Goal: Task Accomplishment & Management: Manage account settings

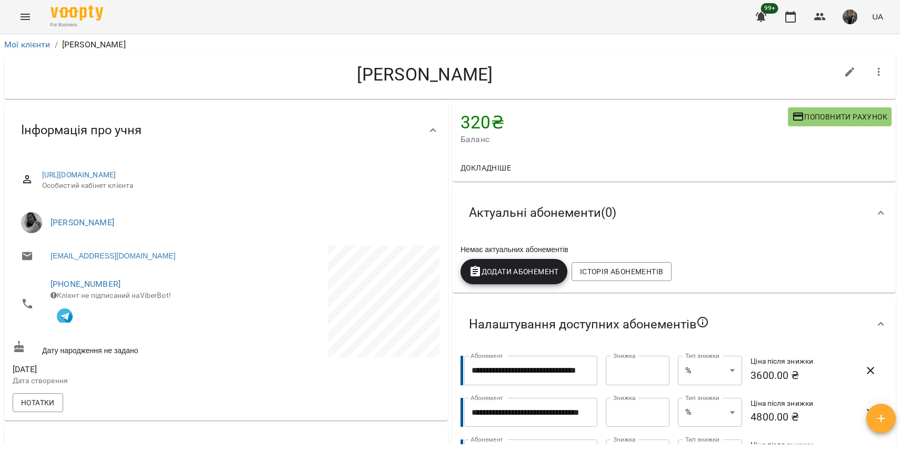
click at [28, 19] on icon "Menu" at bounding box center [25, 17] width 9 height 6
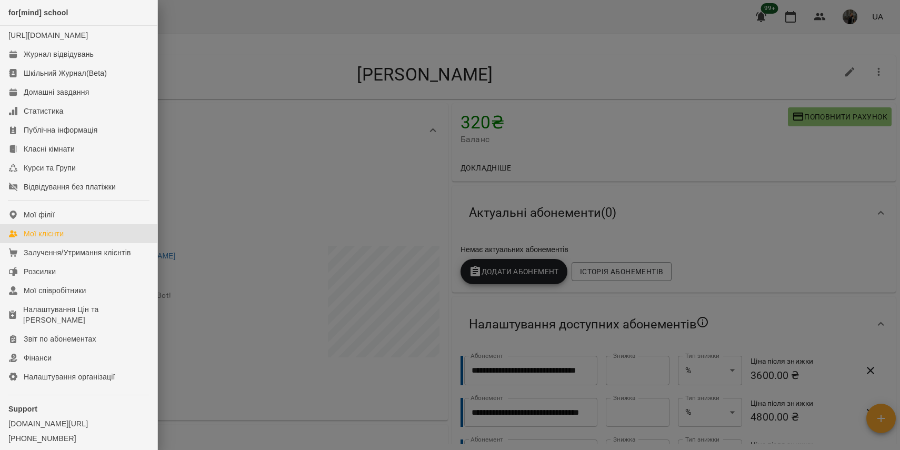
click at [72, 243] on link "Мої клієнти" at bounding box center [78, 233] width 157 height 19
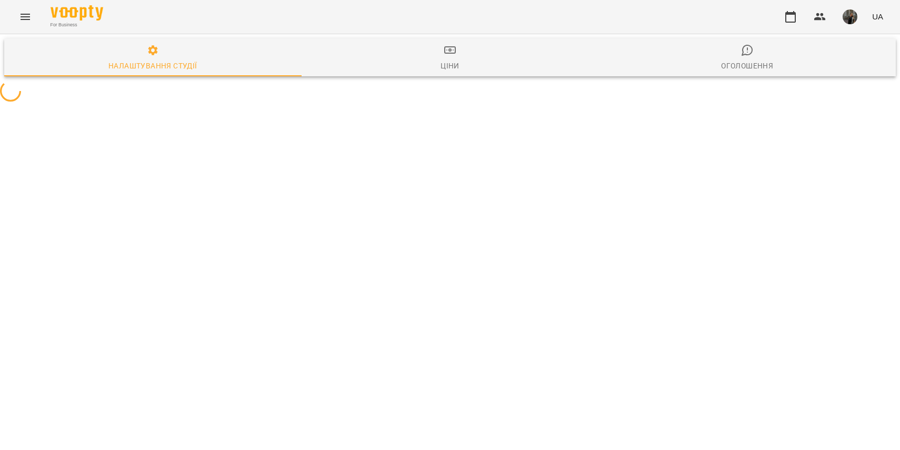
select select "**"
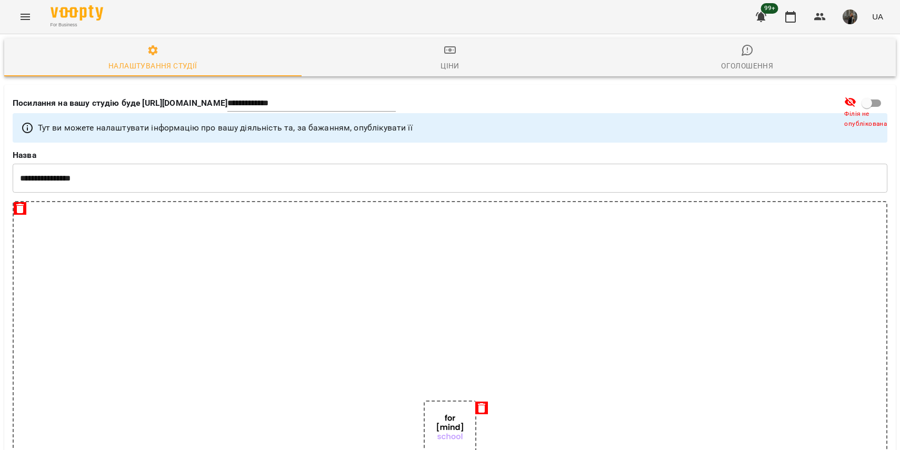
click at [22, 17] on icon "Menu" at bounding box center [25, 17] width 13 height 13
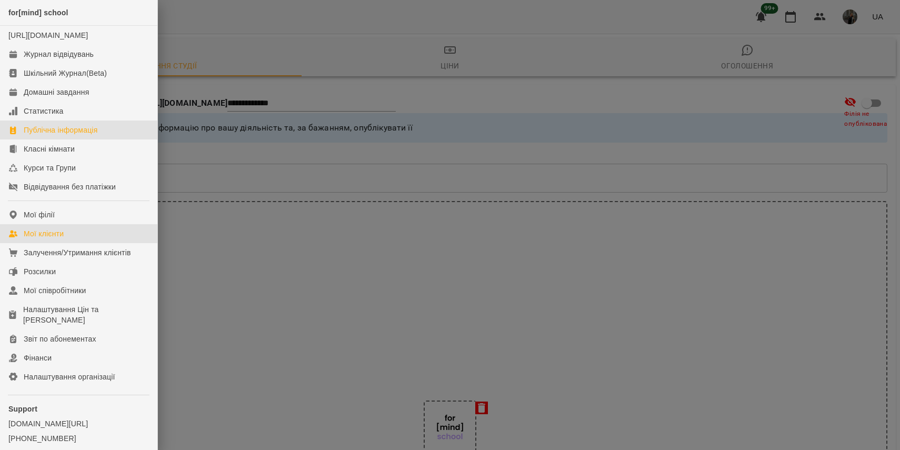
click at [51, 239] on div "Мої клієнти" at bounding box center [44, 233] width 40 height 11
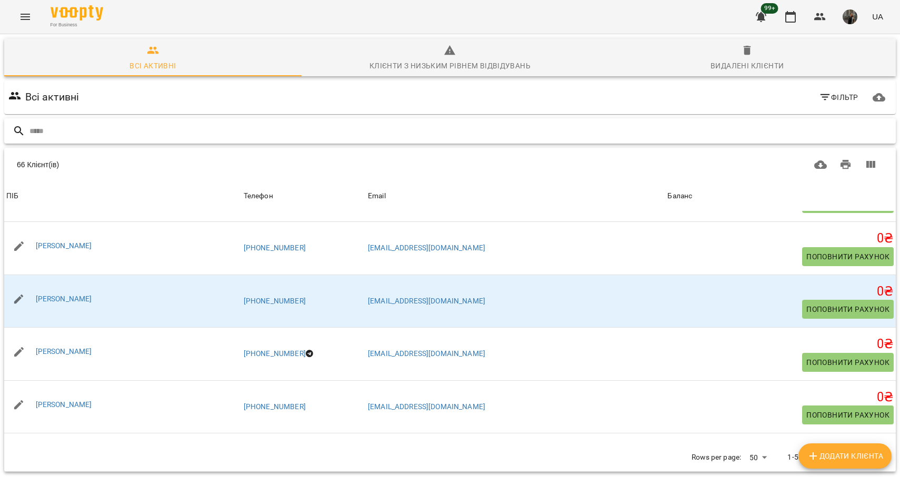
scroll to position [2119, 0]
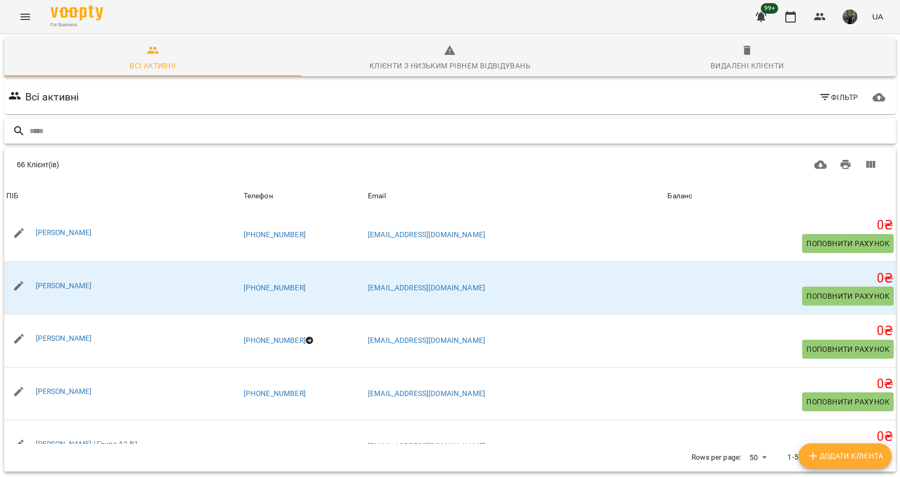
click at [135, 130] on input "text" at bounding box center [460, 131] width 862 height 17
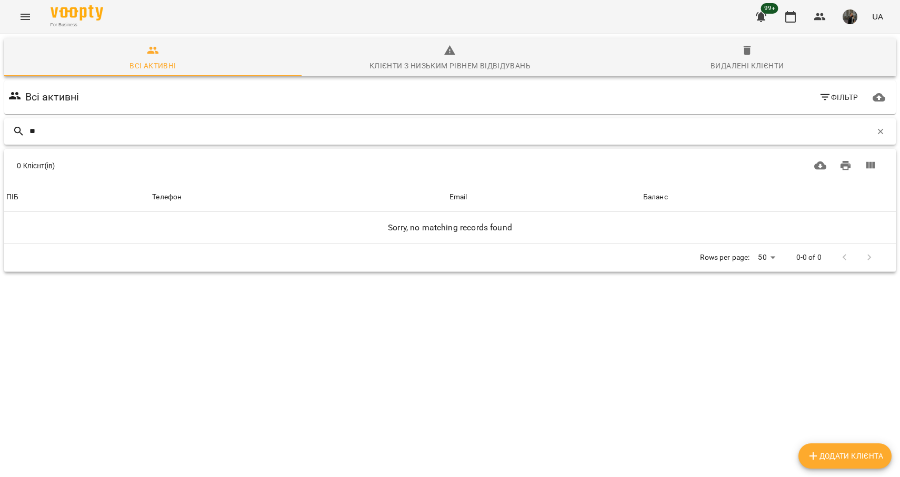
type input "*"
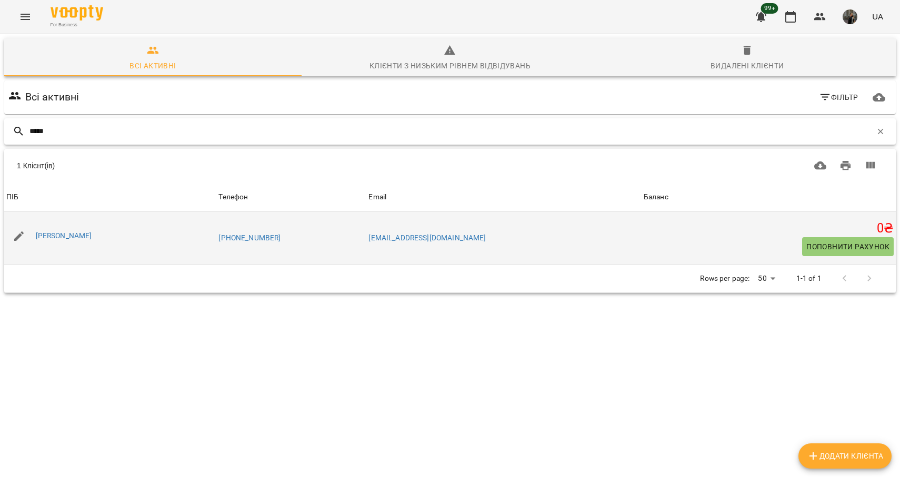
type input "*****"
click at [81, 227] on div "[PERSON_NAME]" at bounding box center [110, 236] width 212 height 29
click at [87, 242] on div "[PERSON_NAME]" at bounding box center [64, 236] width 61 height 15
click at [87, 241] on div "[PERSON_NAME]" at bounding box center [64, 236] width 61 height 15
click at [86, 236] on link "[PERSON_NAME]" at bounding box center [64, 236] width 56 height 8
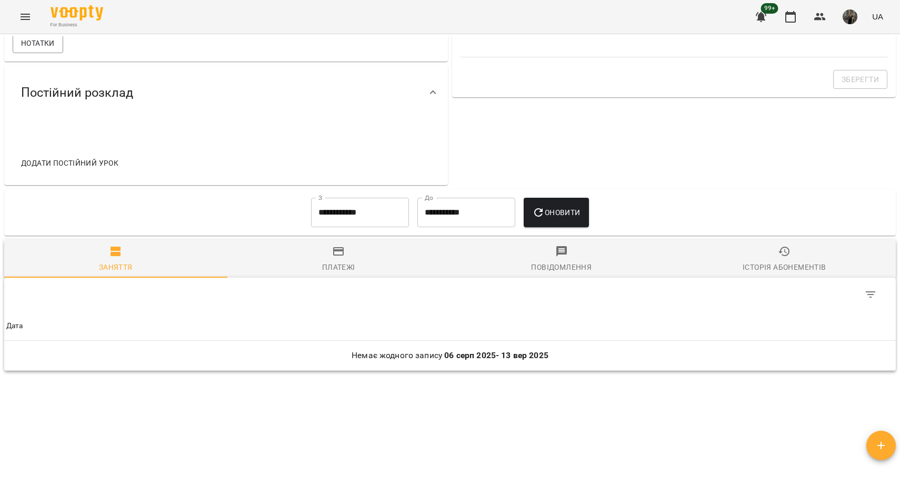
scroll to position [387, 0]
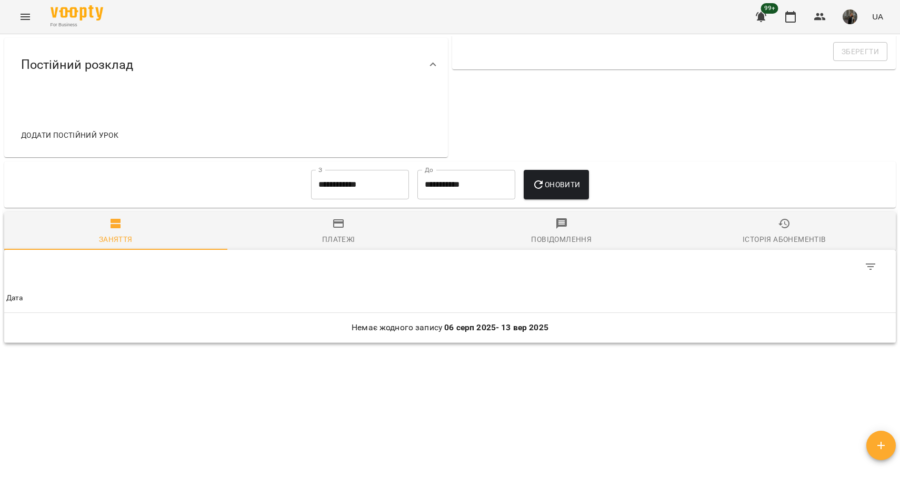
click at [388, 227] on span "Платежі" at bounding box center [339, 231] width 211 height 28
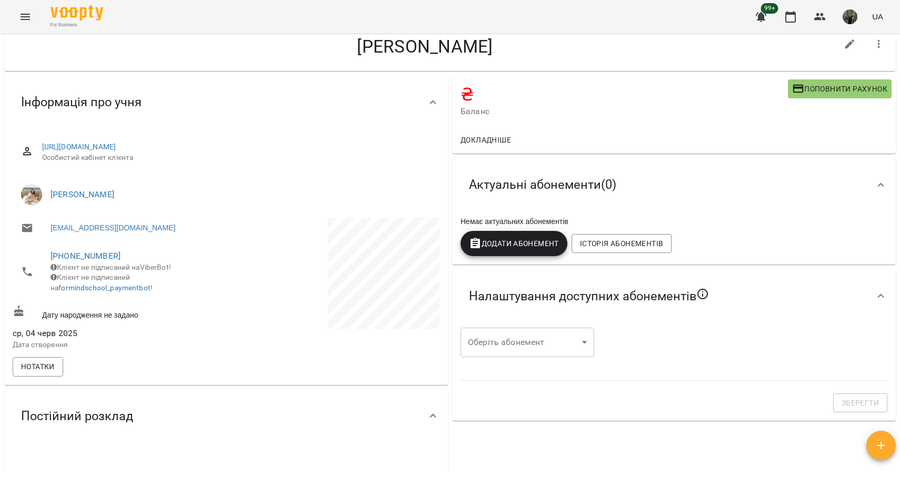
scroll to position [0, 0]
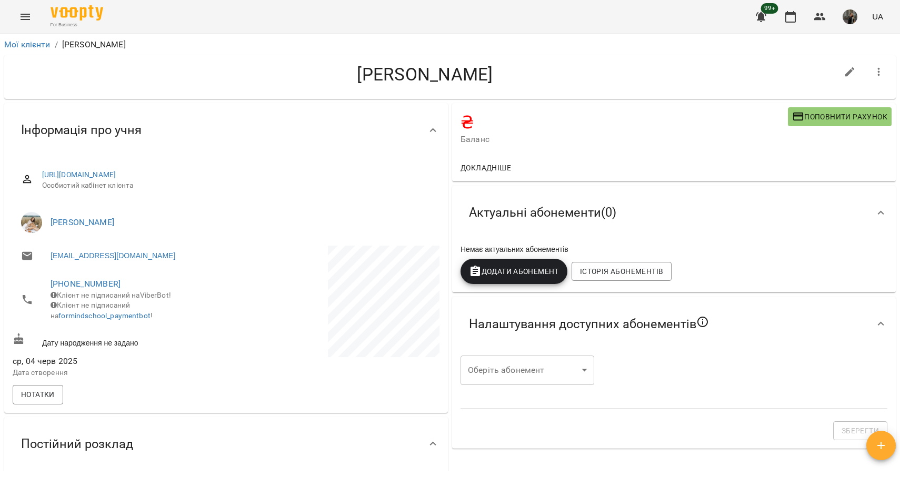
click at [28, 16] on icon "Menu" at bounding box center [25, 17] width 9 height 6
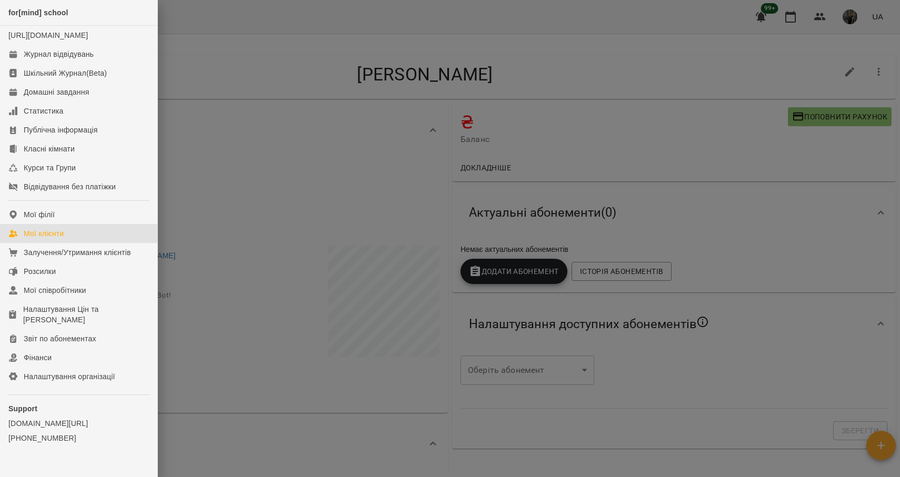
click at [62, 239] on div "Мої клієнти" at bounding box center [44, 233] width 40 height 11
